Goal: Task Accomplishment & Management: Manage account settings

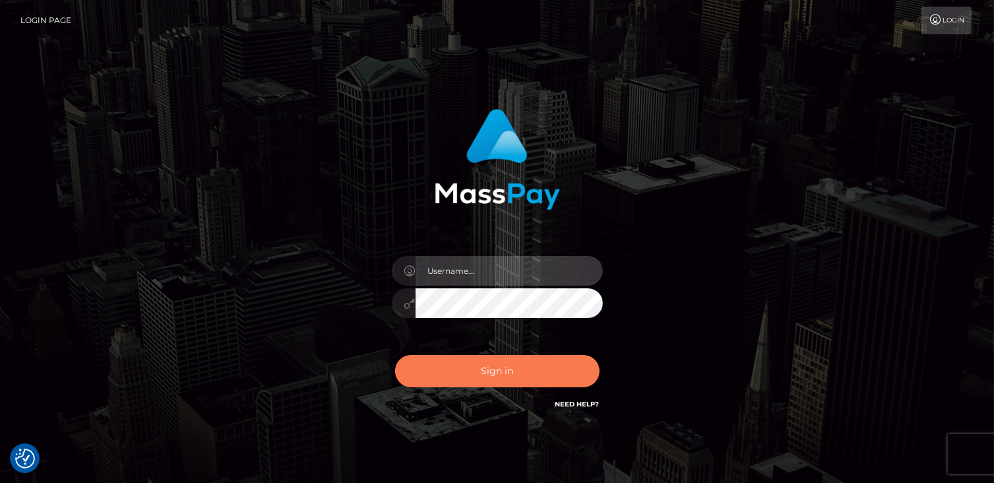
type input "catalinad"
click at [456, 374] on button "Sign in" at bounding box center [497, 371] width 204 height 32
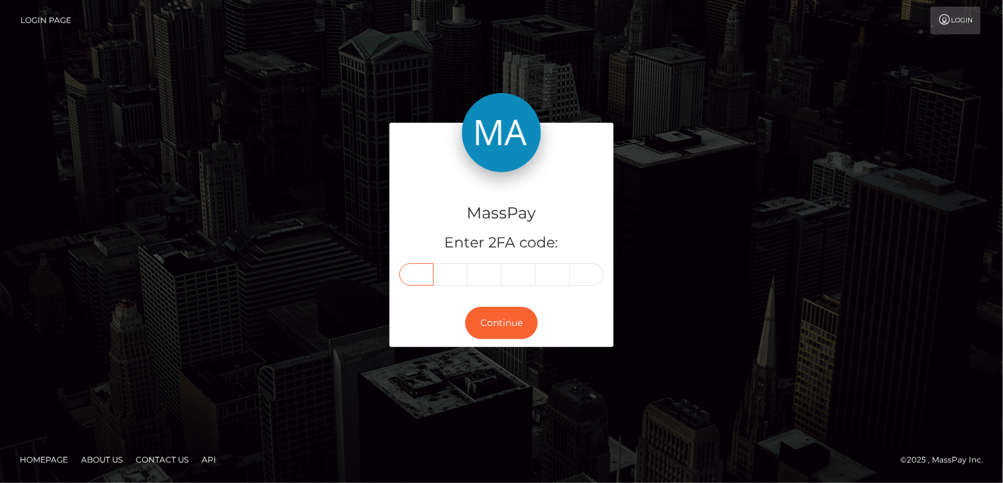
click at [413, 274] on input "text" at bounding box center [417, 274] width 34 height 22
type input "7"
type input "5"
type input "0"
type input "9"
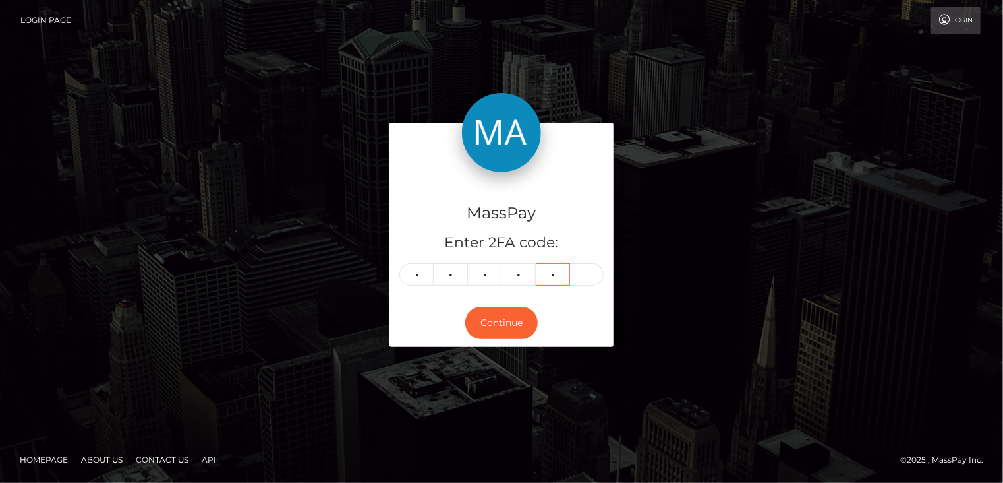
type input "8"
type input "3"
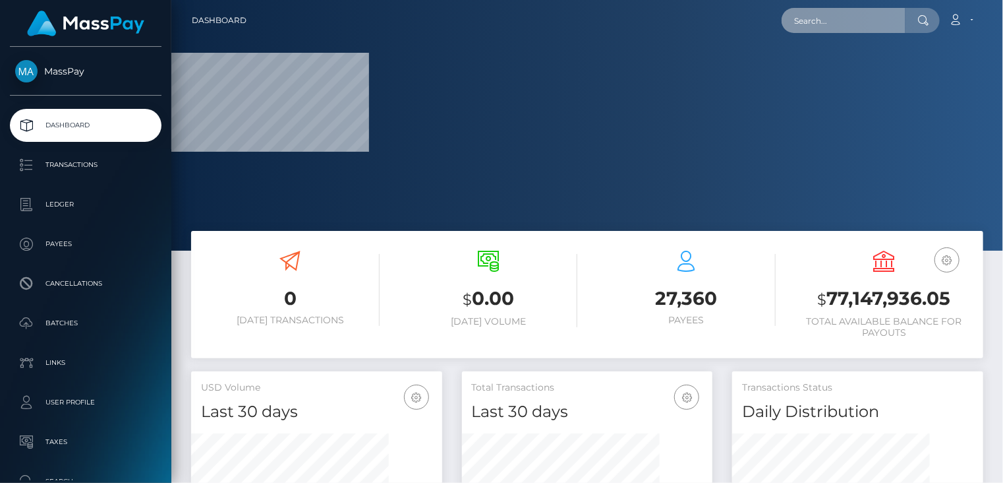
click at [859, 16] on input "text" at bounding box center [844, 20] width 124 height 25
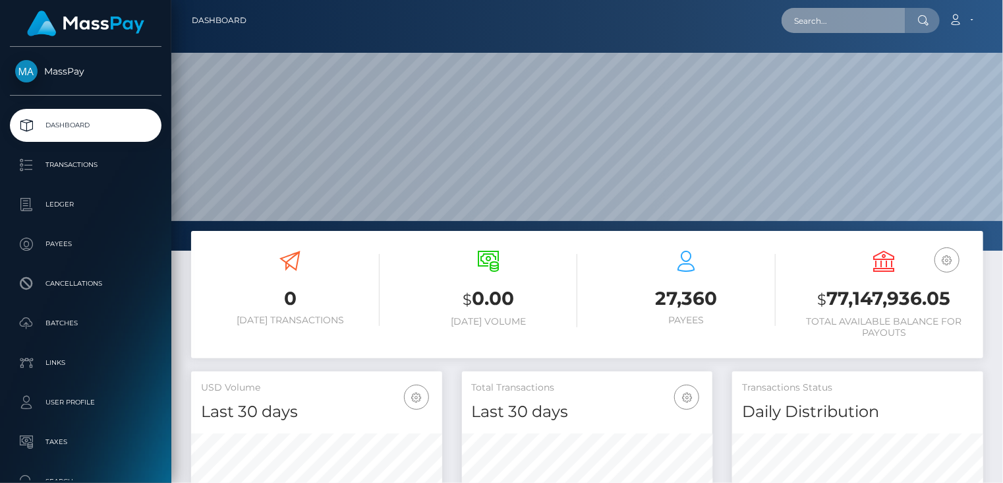
scroll to position [233, 251]
paste input "poact_7ZrYqJy8hUJy"
type input "poact_7ZrYqJy8hUJy"
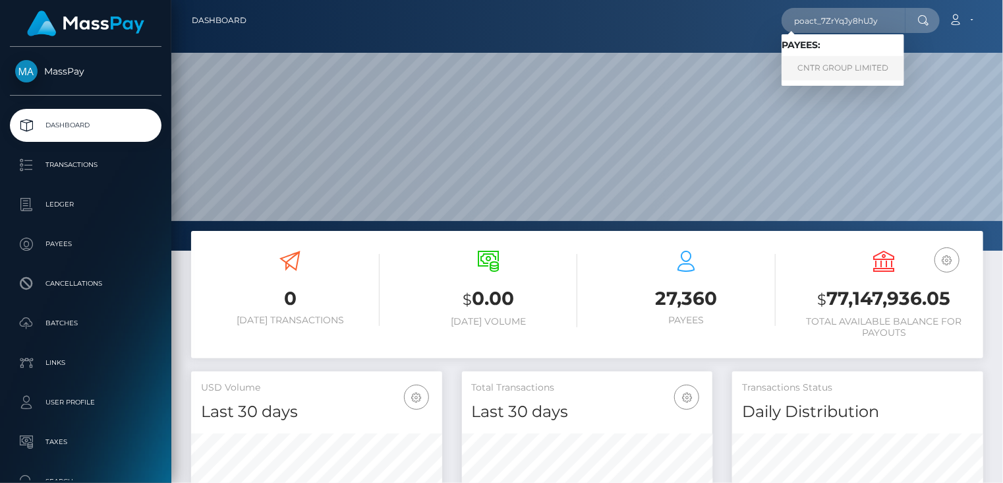
click at [831, 71] on link "CNTR GROUP LIMITED" at bounding box center [843, 68] width 123 height 24
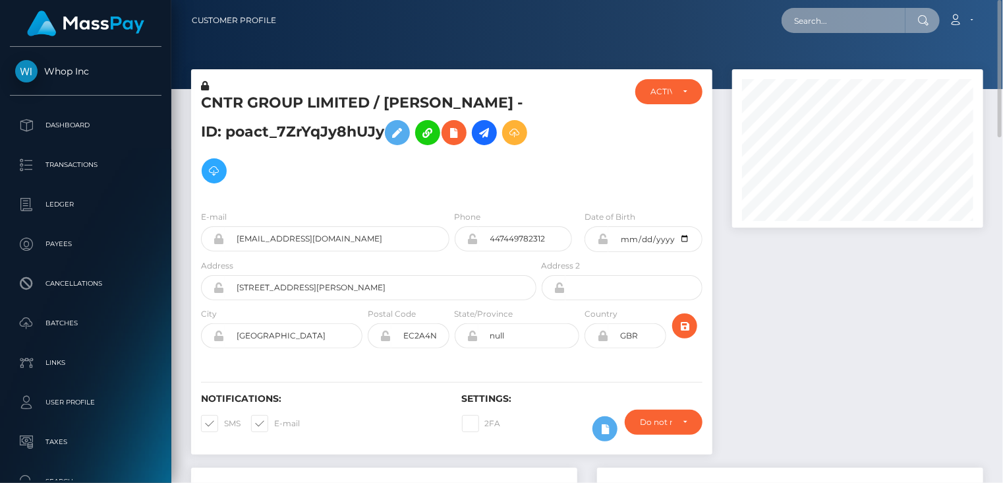
click at [841, 19] on input "text" at bounding box center [844, 20] width 124 height 25
paste input "poact_OWvUfRnKP9bz"
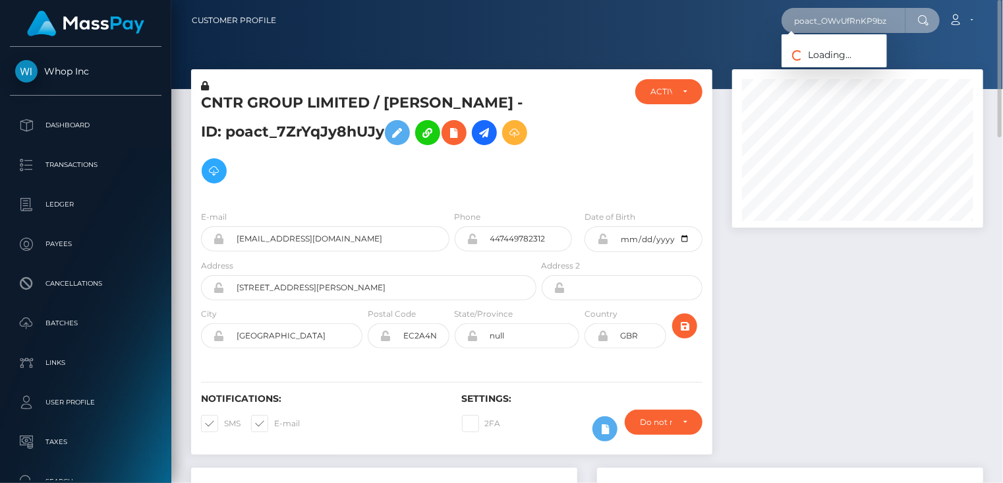
type input "poact_OWvUfRnKP9bz"
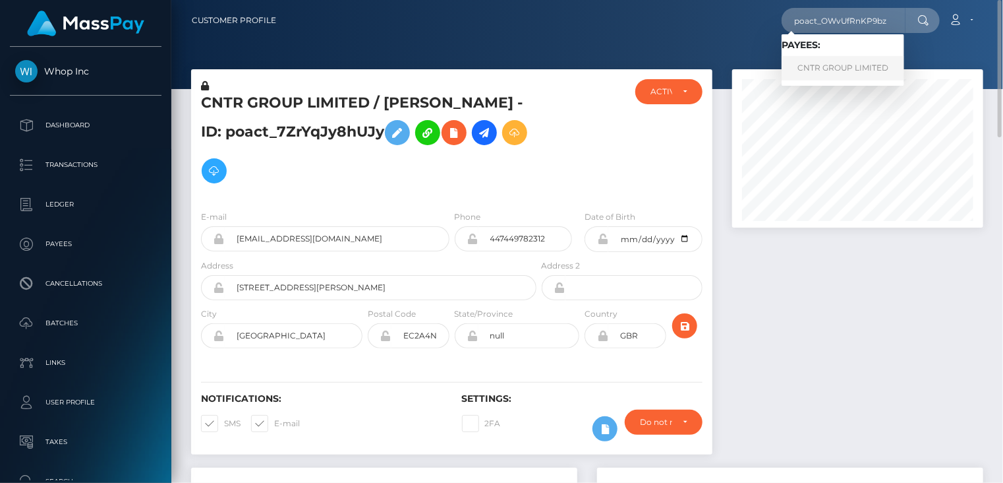
click at [849, 63] on link "CNTR GROUP LIMITED" at bounding box center [843, 68] width 123 height 24
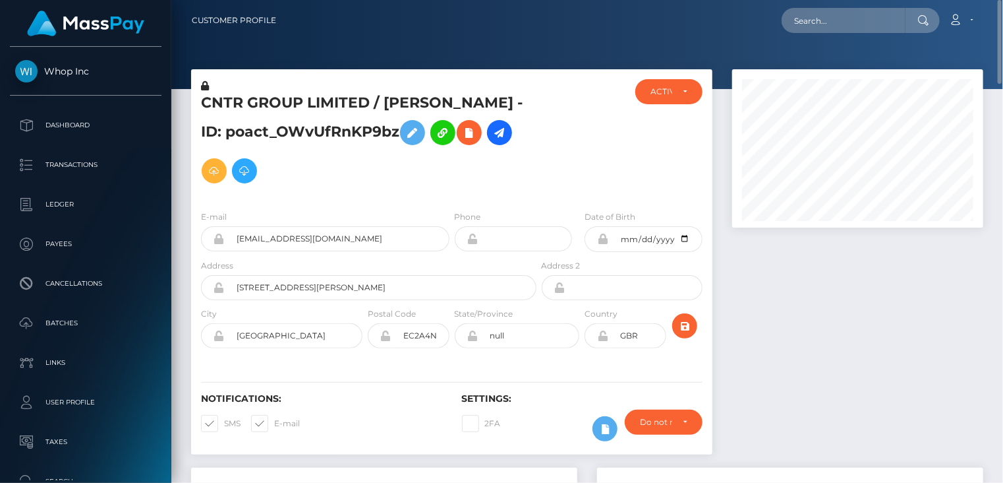
click at [378, 99] on h5 "CNTR GROUP LIMITED / MR MOHAMMAD ABDULLAH - ID: poact_OWvUfRnKP9bz" at bounding box center [365, 141] width 328 height 97
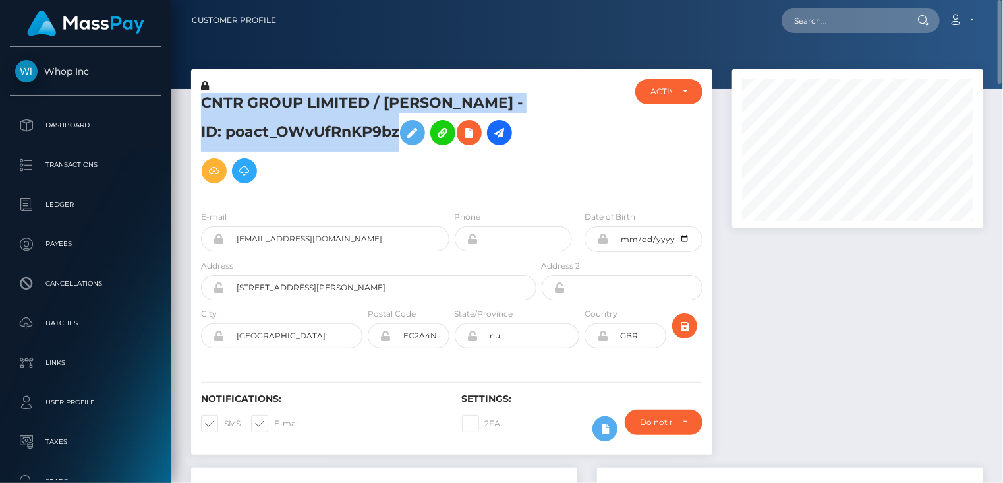
copy h5 "CNTR GROUP LIMITED / MR MOHAMMAD ABDULLAH - ID: poact_OWvUfRnKP9bz"
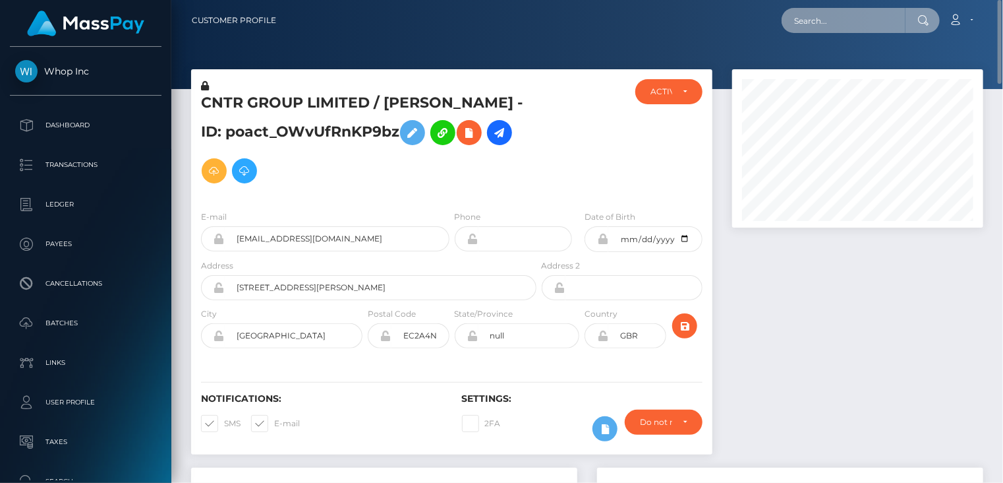
click at [845, 27] on input "text" at bounding box center [844, 20] width 124 height 25
paste input "poact_7ZrYqJy8hUJy"
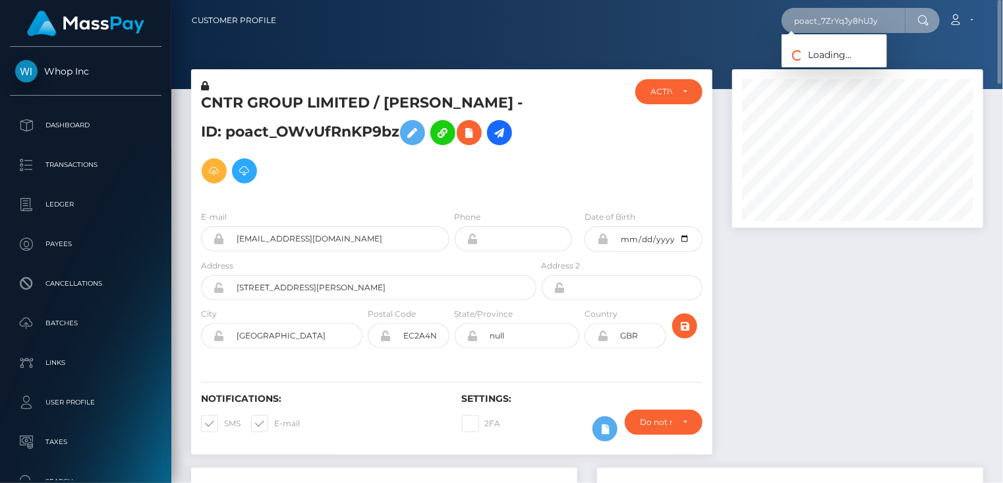
type input "poact_7ZrYqJy8hUJy"
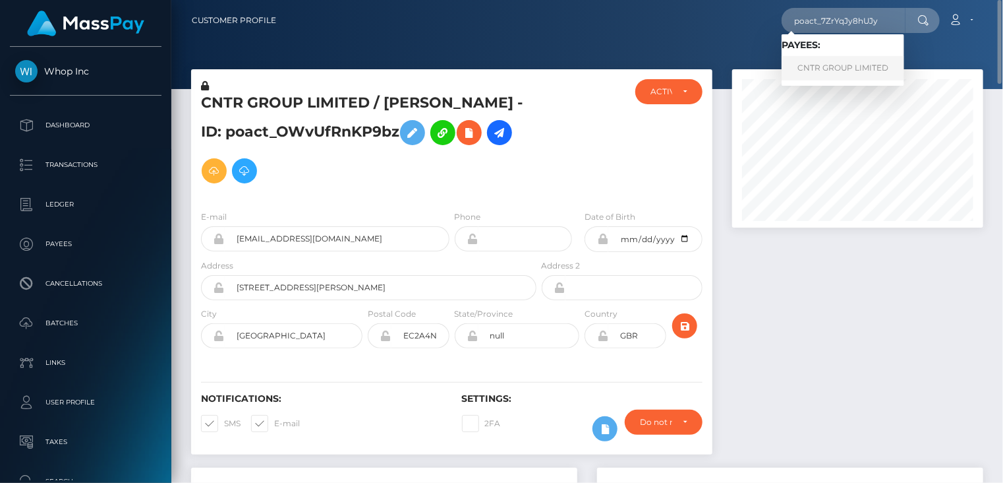
click at [843, 69] on link "CNTR GROUP LIMITED" at bounding box center [843, 68] width 123 height 24
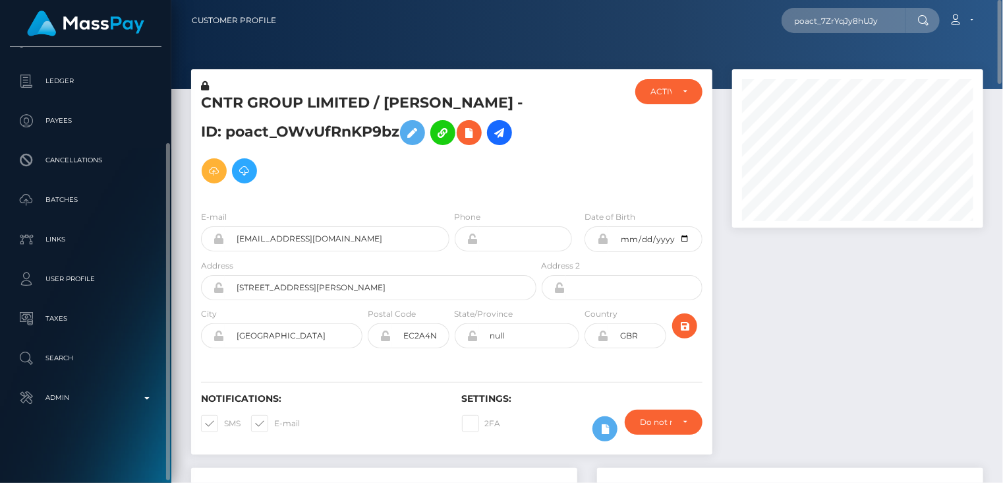
scroll to position [396, 0]
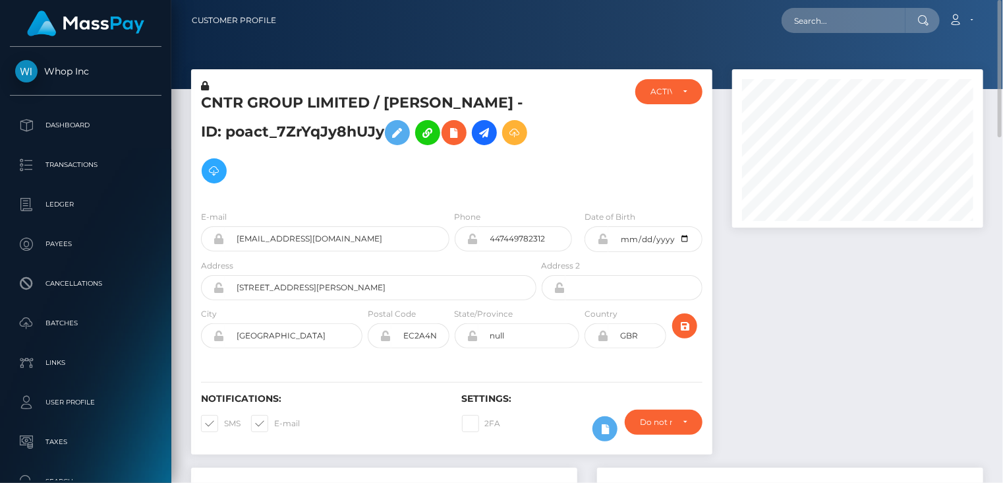
click at [326, 115] on h5 "CNTR GROUP LIMITED / [PERSON_NAME] - ID: poact_7ZrYqJy8hUJy" at bounding box center [365, 141] width 328 height 97
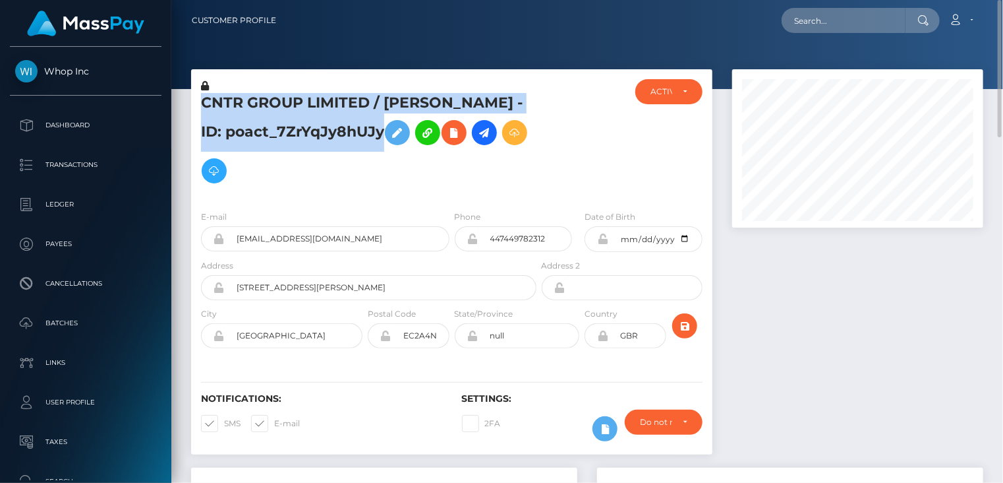
click at [326, 115] on h5 "CNTR GROUP LIMITED / [PERSON_NAME] - ID: poact_7ZrYqJy8hUJy" at bounding box center [365, 141] width 328 height 97
copy h5 "CNTR GROUP LIMITED / MOHAMMAD ABDULLAH - ID: poact_7ZrYqJy8hUJy"
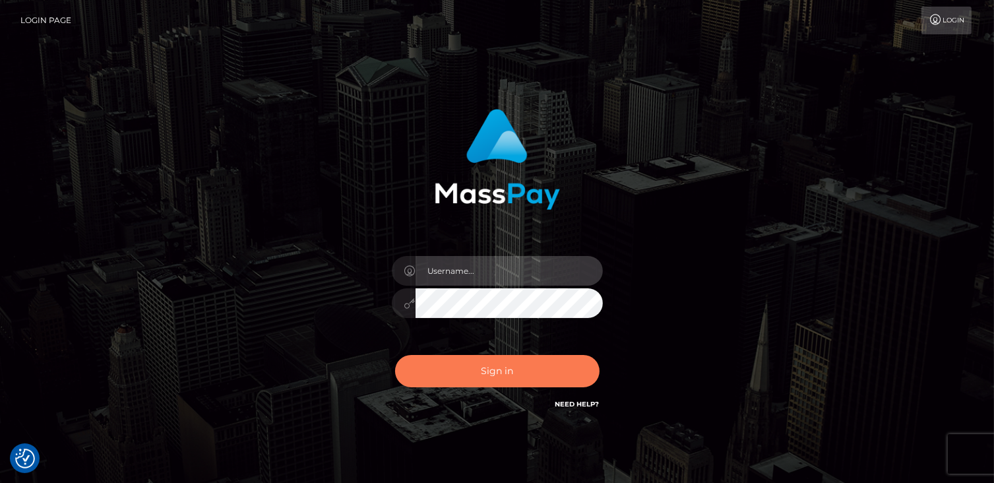
type input "catalinad"
click at [494, 358] on button "Sign in" at bounding box center [497, 371] width 204 height 32
type input "catalinad"
click at [494, 372] on button "Sign in" at bounding box center [497, 371] width 204 height 32
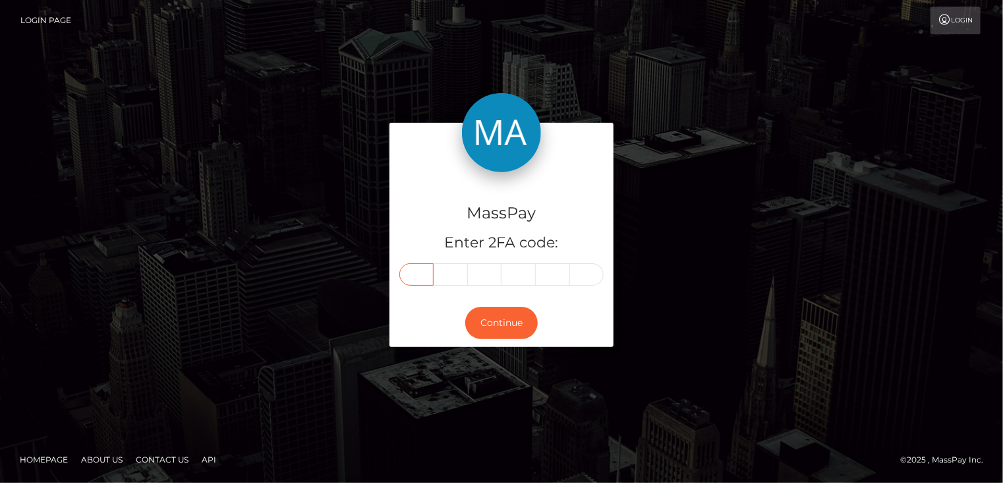
click at [419, 272] on input "text" at bounding box center [417, 274] width 34 height 22
type input "6"
type input "8"
type input "7"
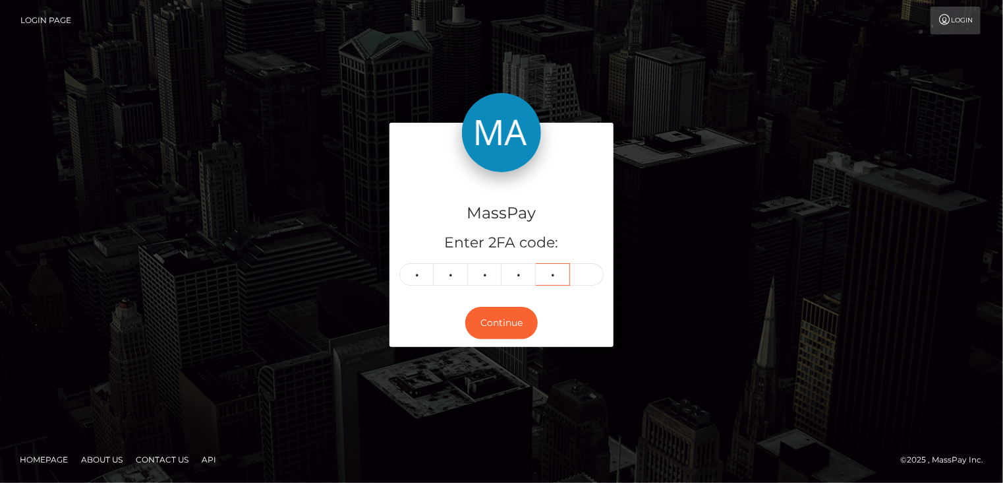
type input "2"
type input "1"
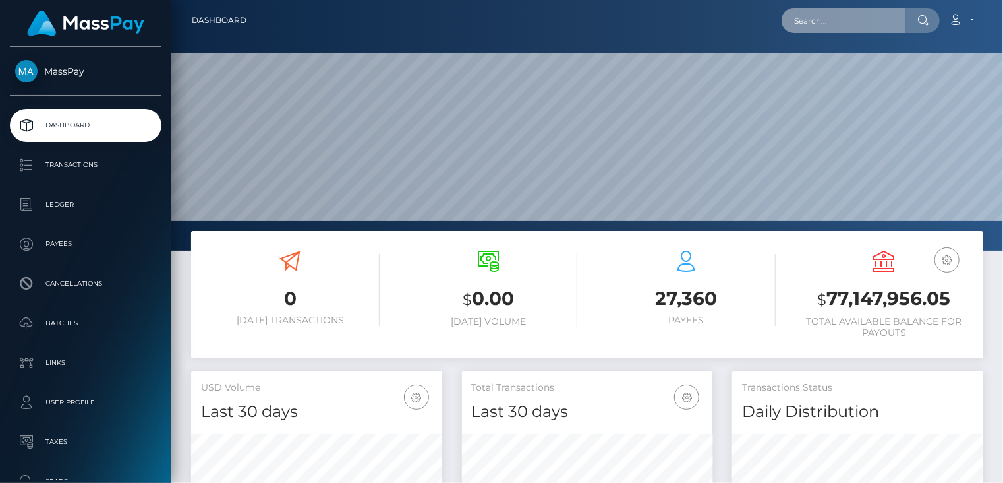
scroll to position [233, 251]
click at [831, 21] on input "text" at bounding box center [844, 20] width 124 height 25
paste input "poact_BobdMITU8I5i"
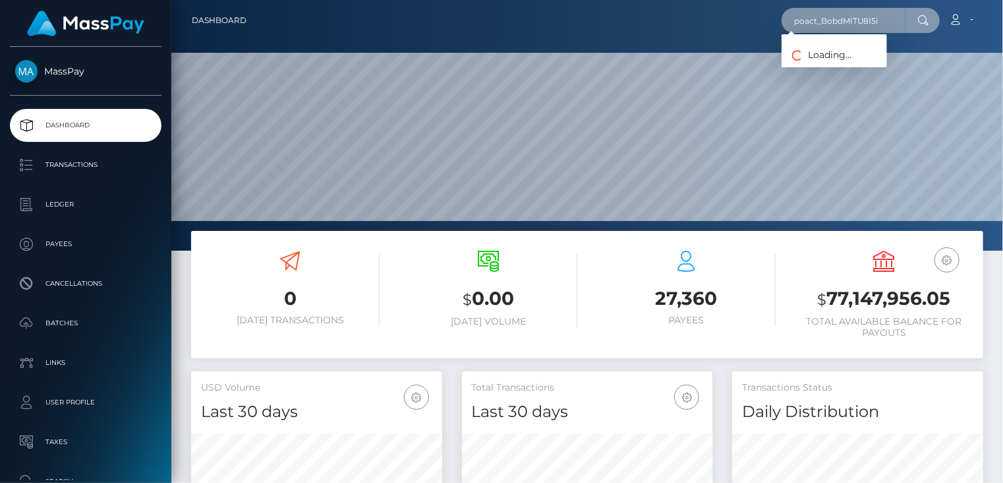
type input "poact_BobdMITU8I5i"
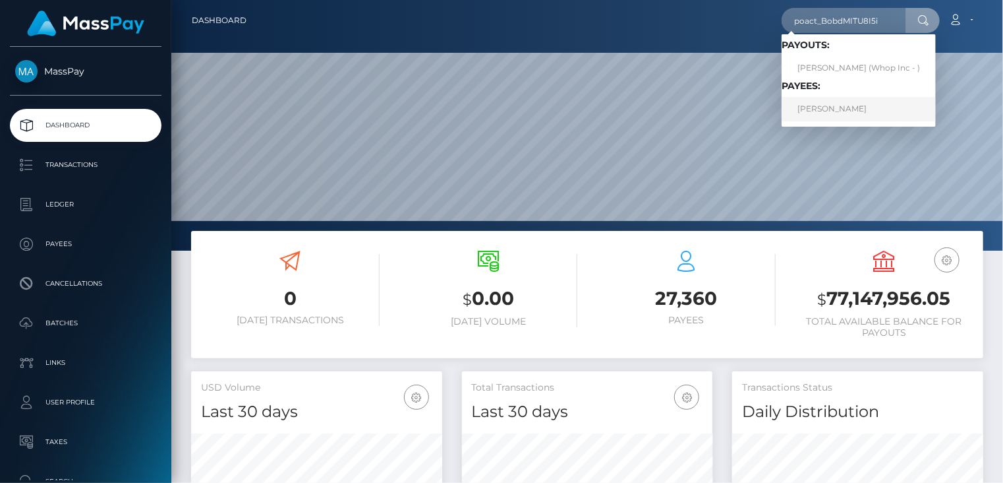
click at [817, 109] on link "CHARSTON ADAM MITCHELL" at bounding box center [859, 109] width 154 height 24
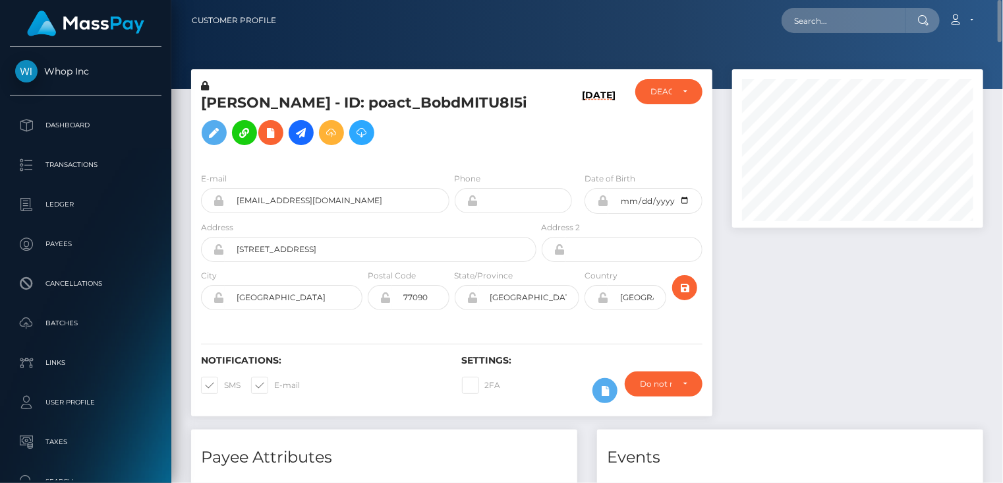
click at [297, 107] on h5 "CHARSTON ADAM MITCHELL - ID: poact_BobdMITU8I5i" at bounding box center [365, 122] width 328 height 59
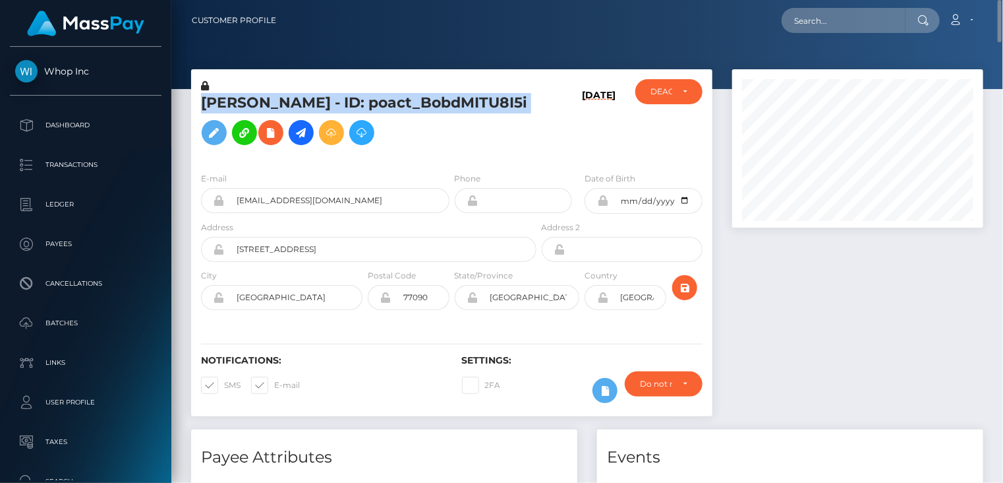
copy h5 "CHARSTON ADAM MITCHELL - ID: poact_BobdMITU8I5i"
